Goal: Obtain resource: Obtain resource

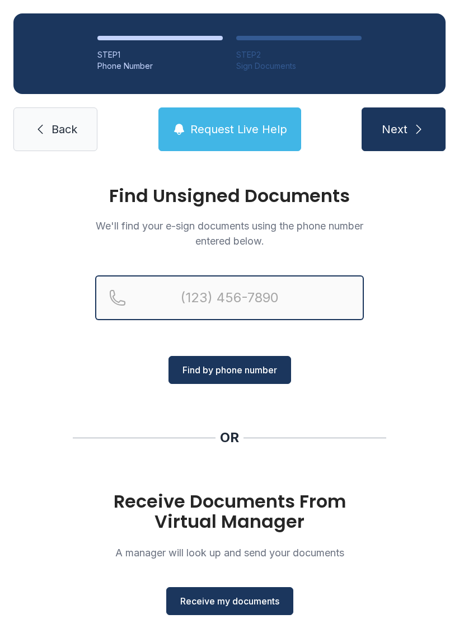
click at [165, 298] on input "Reservation phone number" at bounding box center [229, 297] width 269 height 45
type input "[PHONE_NUMBER]"
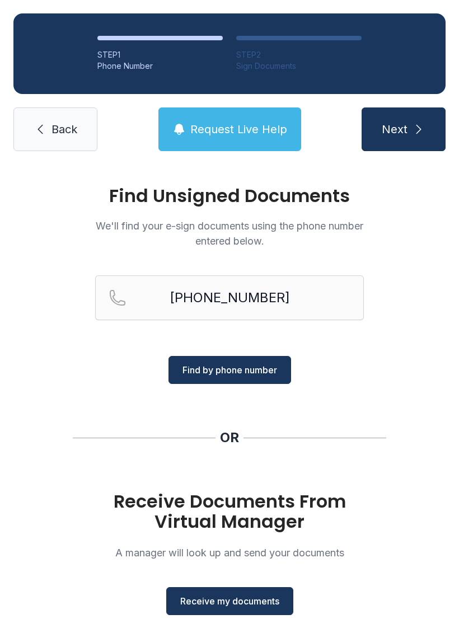
click at [216, 372] on span "Find by phone number" at bounding box center [230, 369] width 95 height 13
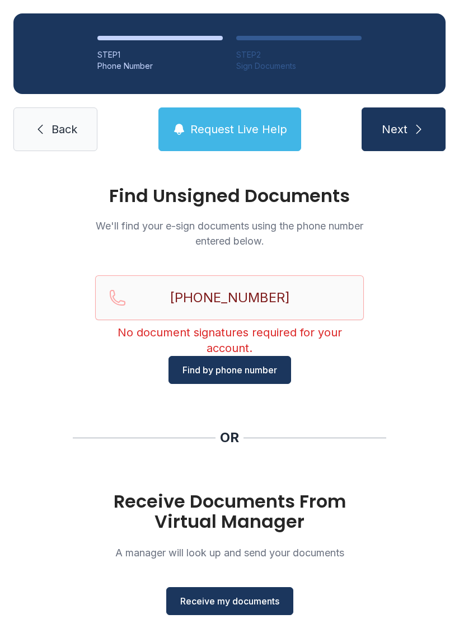
click at [222, 598] on span "Receive my documents" at bounding box center [229, 601] width 99 height 13
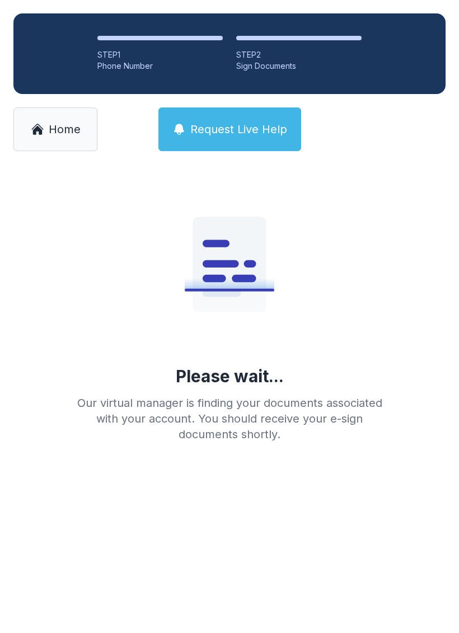
click at [63, 128] on span "Home" at bounding box center [65, 129] width 32 height 16
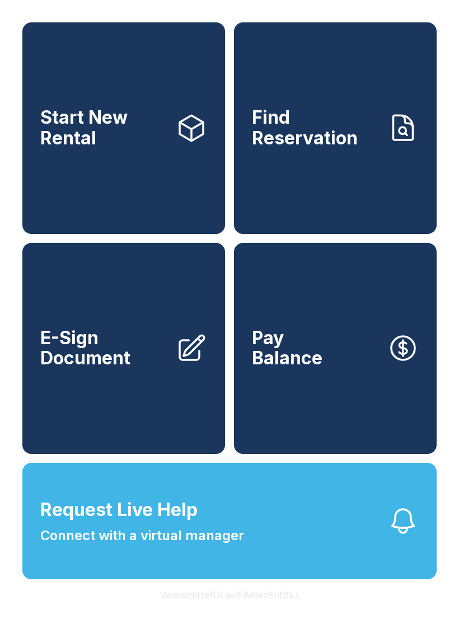
click at [106, 365] on span "E-Sign Document" at bounding box center [103, 348] width 127 height 41
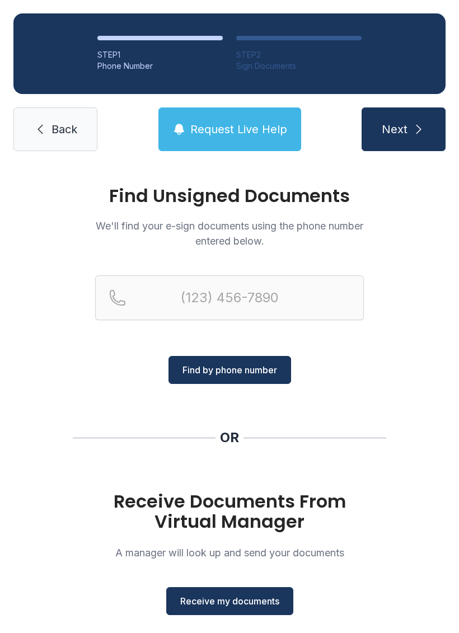
click at [209, 609] on button "Receive my documents" at bounding box center [229, 601] width 127 height 28
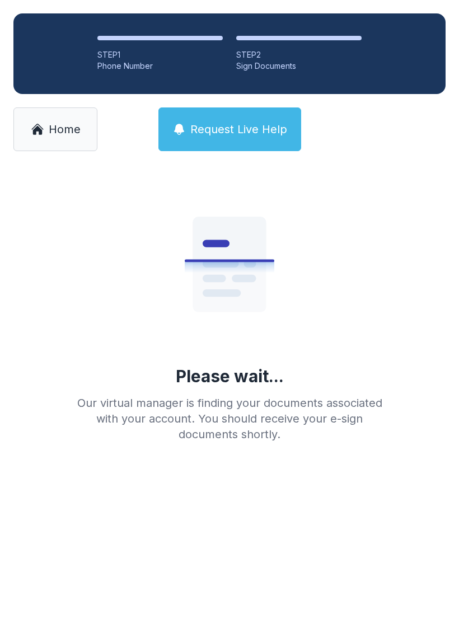
click at [53, 134] on span "Home" at bounding box center [65, 129] width 32 height 16
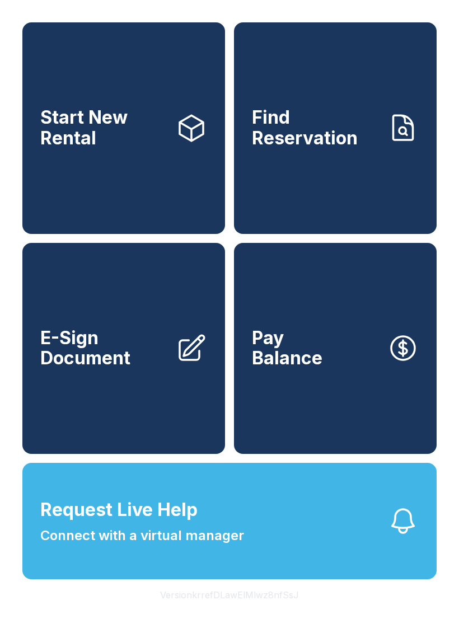
click at [133, 369] on span "E-Sign Document" at bounding box center [103, 348] width 127 height 41
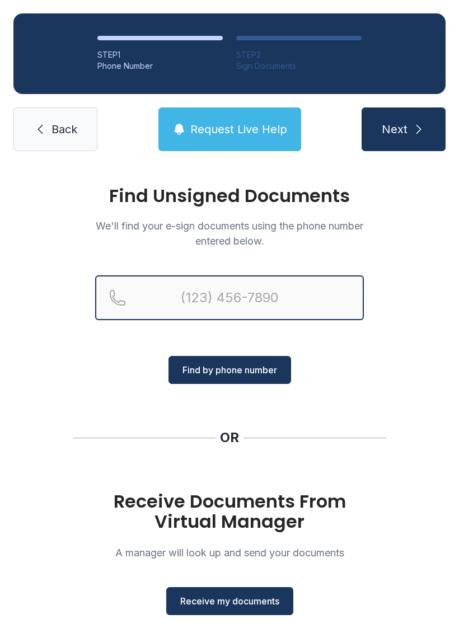
click at [158, 297] on input "Reservation phone number" at bounding box center [229, 297] width 269 height 45
type input "[PHONE_NUMBER]"
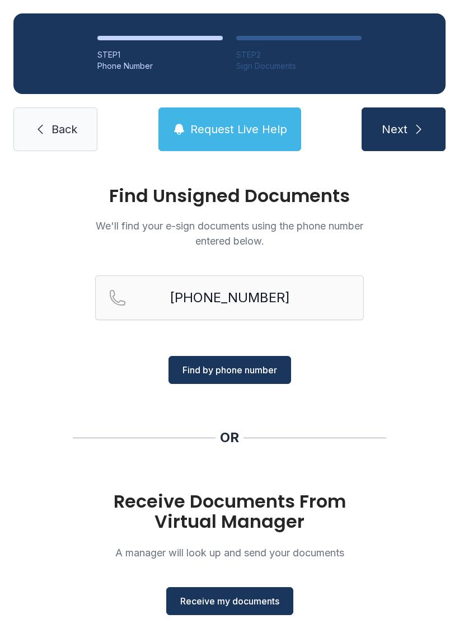
click at [222, 372] on span "Find by phone number" at bounding box center [230, 369] width 95 height 13
